Goal: Obtain resource: Obtain resource

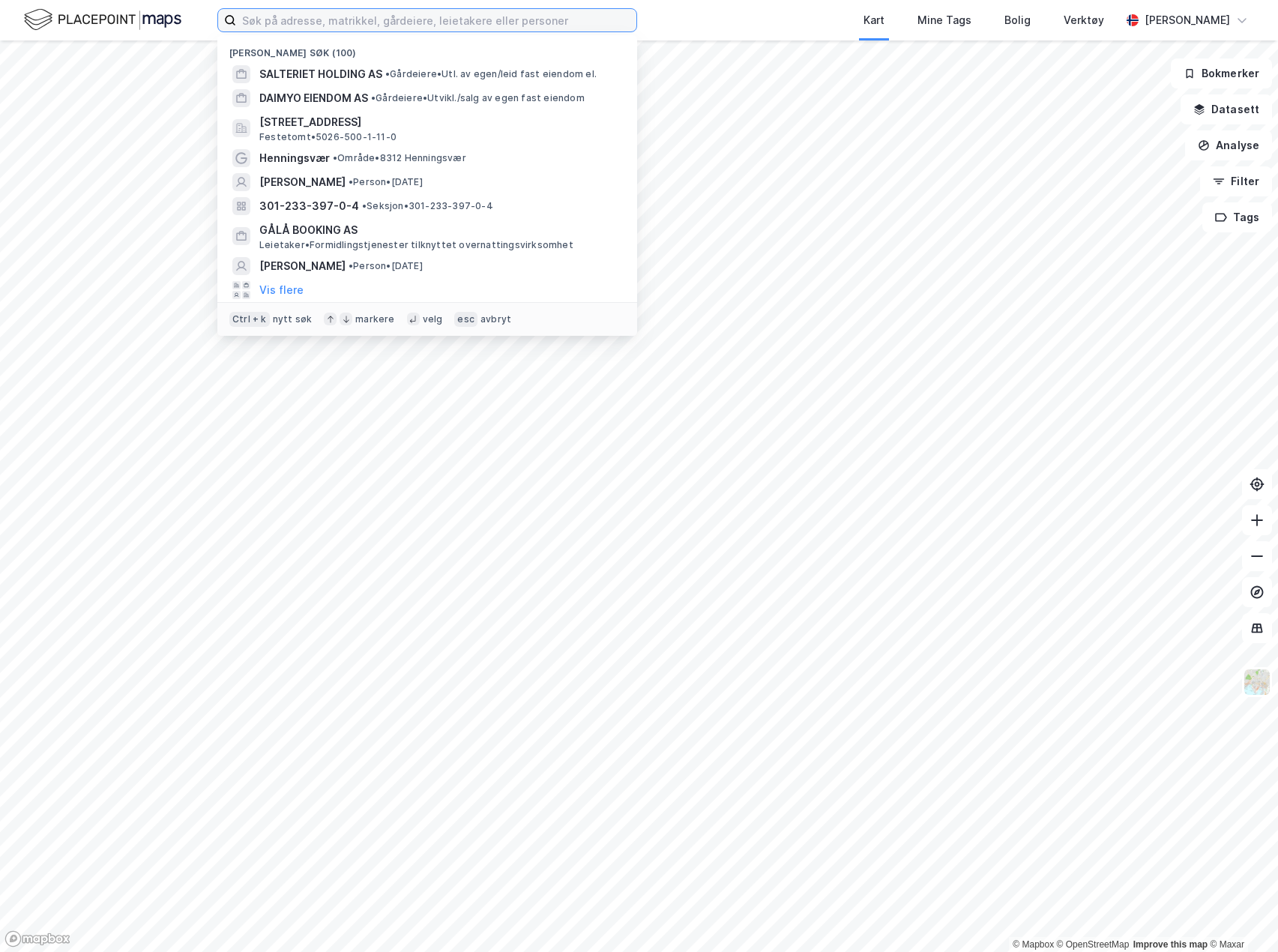
click at [527, 25] on input at bounding box center [436, 20] width 400 height 22
type input "landboden"
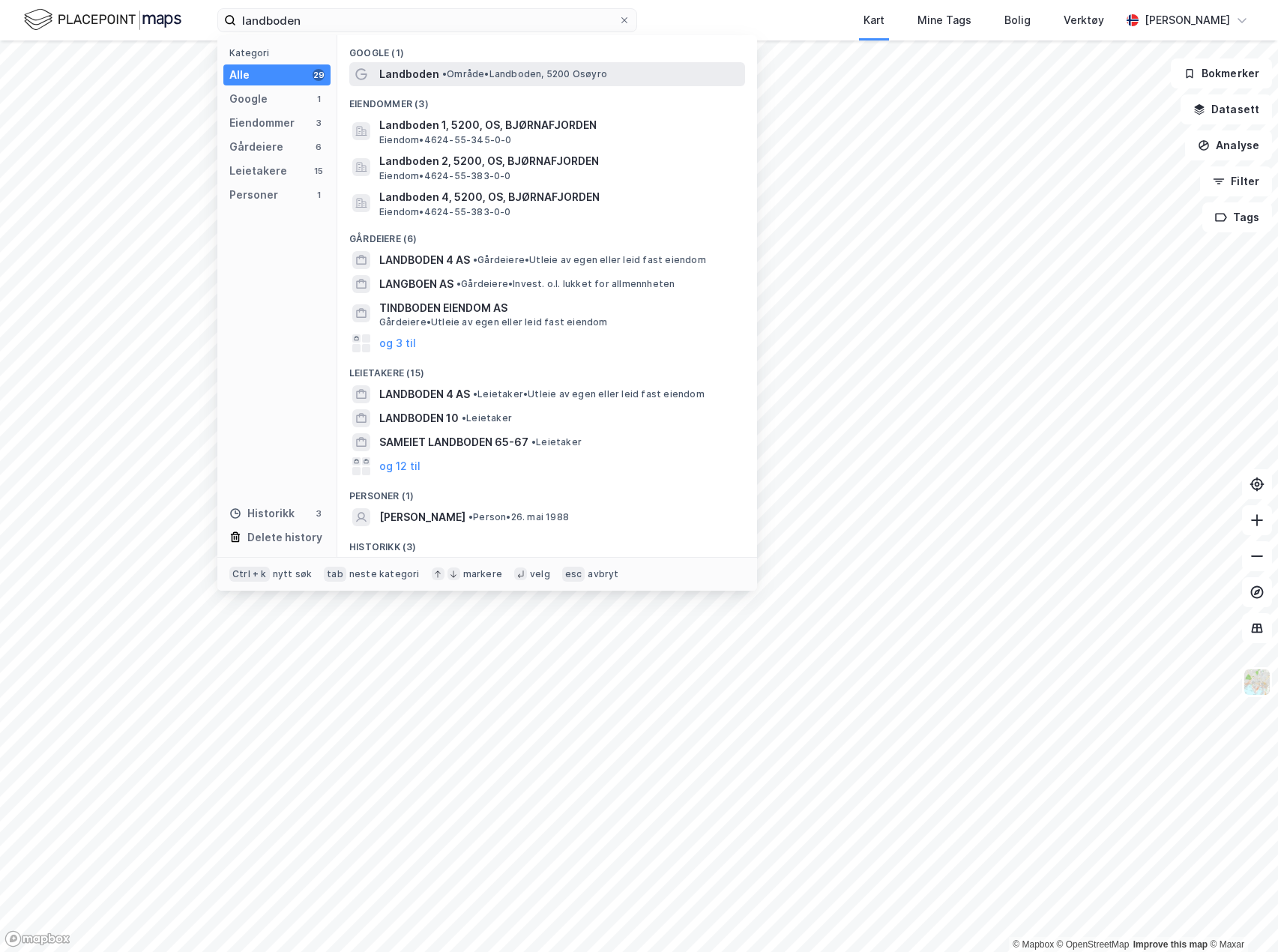
click at [476, 73] on span "• Område • [GEOGRAPHIC_DATA], [GEOGRAPHIC_DATA]" at bounding box center [525, 74] width 165 height 12
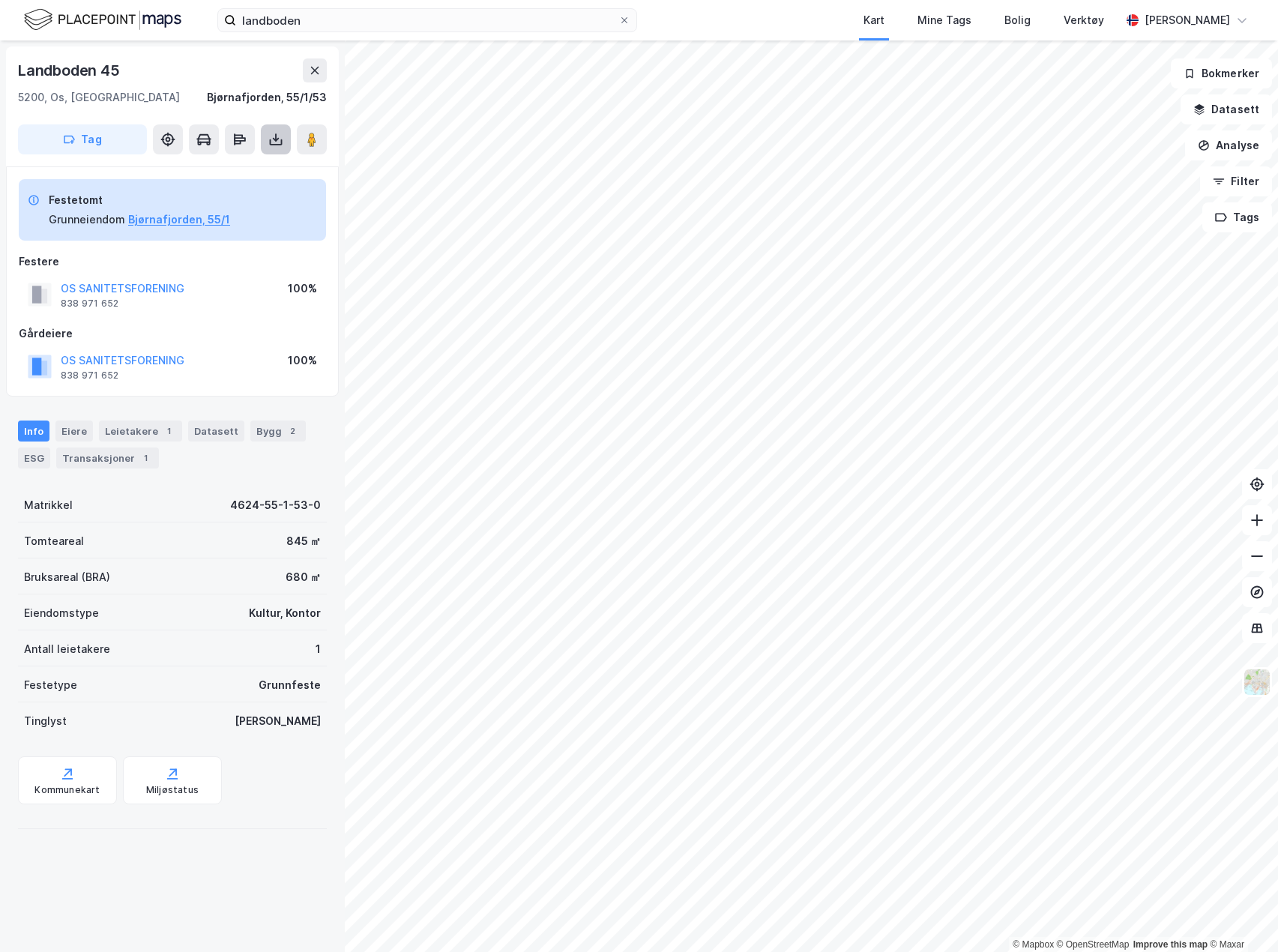
click at [275, 136] on icon at bounding box center [276, 140] width 15 height 15
click at [243, 172] on div "Last ned grunnbok" at bounding box center [202, 169] width 87 height 12
